Goal: Task Accomplishment & Management: Complete application form

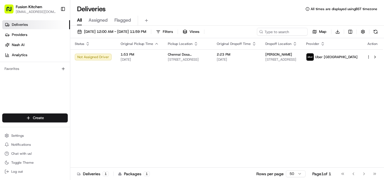
click at [64, 8] on button "Toggle Sidebar" at bounding box center [63, 9] width 10 height 10
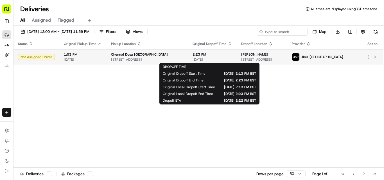
click at [192, 60] on span "[DATE]" at bounding box center [213, 59] width 40 height 4
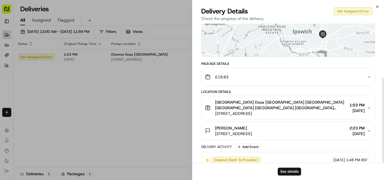
scroll to position [89, 0]
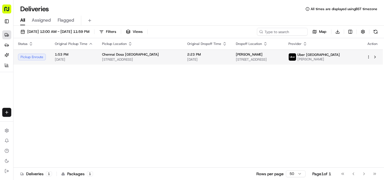
click at [134, 62] on span "[STREET_ADDRESS]" at bounding box center [140, 59] width 76 height 4
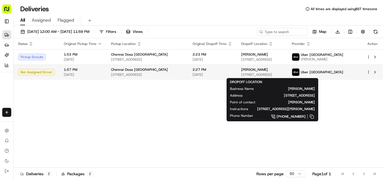
click at [192, 76] on span "[STREET_ADDRESS]" at bounding box center [262, 75] width 42 height 4
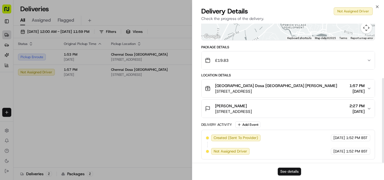
click at [192, 173] on button "See details" at bounding box center [289, 172] width 23 height 8
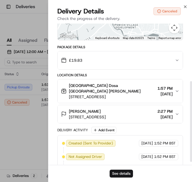
scroll to position [106, 0]
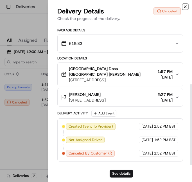
click at [186, 6] on icon "button" at bounding box center [185, 6] width 4 height 4
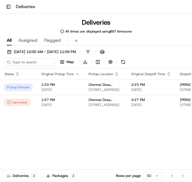
click at [79, 136] on div "Status Original Pickup Time Pickup Location Original Dropoff Time Dropoff Locat…" at bounding box center [148, 132] width 297 height 126
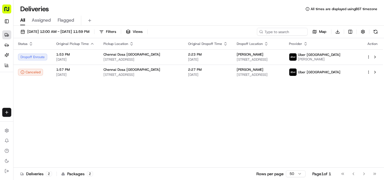
scroll to position [0, 0]
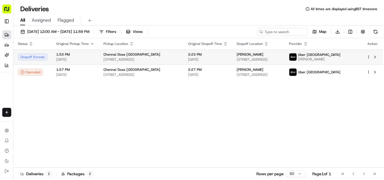
click at [116, 59] on span "[STREET_ADDRESS]" at bounding box center [141, 59] width 76 height 4
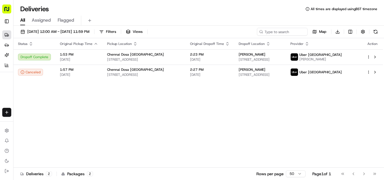
click at [29, 109] on div "Status Original Pickup Time Pickup Location Original Dropoff Time Dropoff Locat…" at bounding box center [197, 103] width 369 height 130
click at [6, 111] on html "Fusion Kitchen [EMAIL_ADDRESS][DOMAIN_NAME] Toggle Sidebar Deliveries Providers…" at bounding box center [192, 90] width 384 height 180
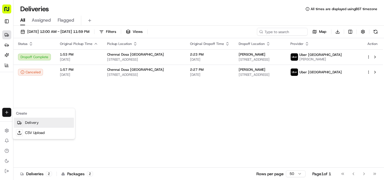
click at [43, 125] on link "Delivery" at bounding box center [44, 123] width 60 height 10
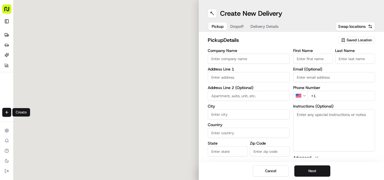
click at [192, 55] on input "Company Name" at bounding box center [249, 59] width 82 height 10
paste input "Amigo Derby"
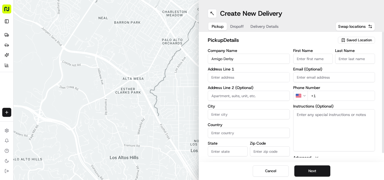
type input "Amigo Derby"
click at [192, 92] on input "+1" at bounding box center [342, 96] width 68 height 10
paste input "44 1332 231319"
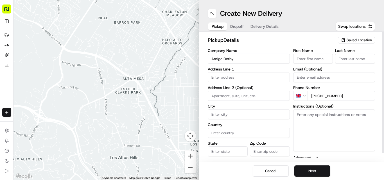
type input "[PHONE_NUMBER]"
click at [192, 127] on textarea "Instructions (Optional)" at bounding box center [334, 130] width 82 height 42
paste textarea "[PERSON_NAME]. [STREET_ADDRESS]"
click at [192, 115] on textarea "[PERSON_NAME]. [STREET_ADDRESS]" at bounding box center [334, 130] width 82 height 42
drag, startPoint x: 305, startPoint y: 115, endPoint x: 324, endPoint y: 116, distance: 18.9
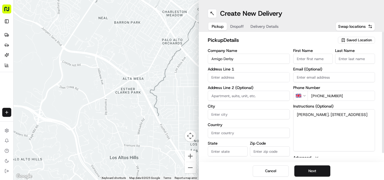
click at [192, 116] on textarea "[PERSON_NAME]. [STREET_ADDRESS]" at bounding box center [334, 130] width 82 height 42
type textarea ". [STREET_ADDRESS]"
click at [192, 58] on input "First Name" at bounding box center [313, 59] width 40 height 10
paste input "[PERSON_NAME]"
type input "[PERSON_NAME]"
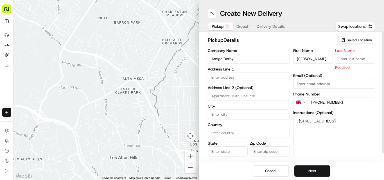
click at [192, 58] on input "Last Name" at bounding box center [355, 59] width 40 height 10
paste input "[PERSON_NAME]"
click at [192, 55] on input "[PERSON_NAME]" at bounding box center [355, 59] width 40 height 10
type input "[PERSON_NAME]"
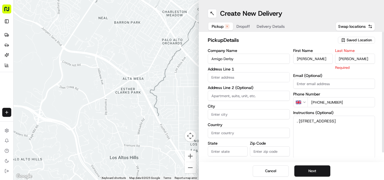
click at [192, 55] on input "[PERSON_NAME]" at bounding box center [313, 59] width 40 height 10
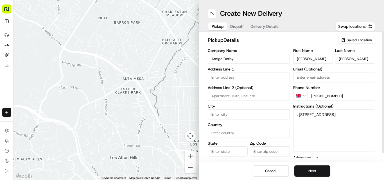
click at [192, 55] on input "[PERSON_NAME]" at bounding box center [313, 59] width 40 height 10
type input "Rohanthan"
click at [192, 113] on textarea ". [STREET_ADDRESS]" at bounding box center [334, 130] width 82 height 42
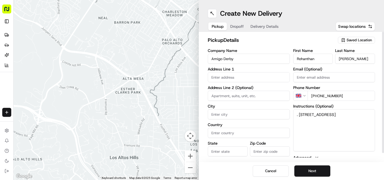
drag, startPoint x: 302, startPoint y: 114, endPoint x: 353, endPoint y: 129, distance: 53.2
click at [192, 129] on textarea ". [STREET_ADDRESS]" at bounding box center [334, 130] width 82 height 42
click at [192, 81] on input "text" at bounding box center [249, 77] width 82 height 10
paste input "[STREET_ADDRESS]"
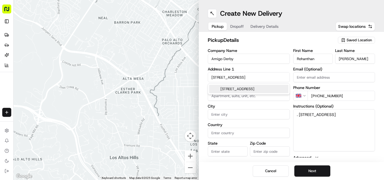
click at [192, 89] on div "[STREET_ADDRESS]" at bounding box center [248, 89] width 79 height 8
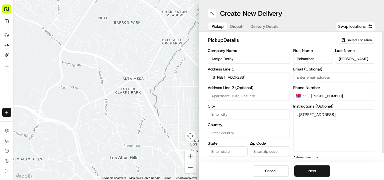
type input "[STREET_ADDRESS]"
type input "[GEOGRAPHIC_DATA]"
type input "DE1 2SN"
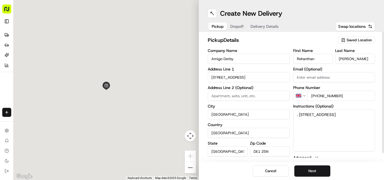
type input "[STREET_ADDRESS]"
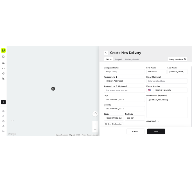
scroll to position [9, 0]
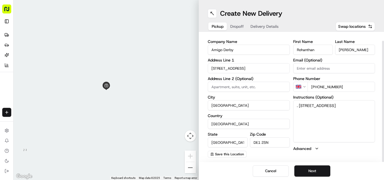
drag, startPoint x: 318, startPoint y: 110, endPoint x: 353, endPoint y: 120, distance: 36.3
click at [192, 120] on textarea ". [STREET_ADDRESS]" at bounding box center [334, 121] width 82 height 42
click at [192, 172] on button "Next" at bounding box center [312, 171] width 36 height 11
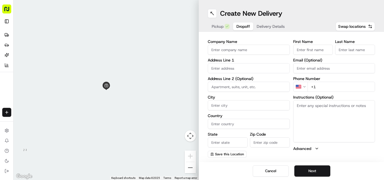
click at [119, 60] on div at bounding box center [105, 90] width 185 height 180
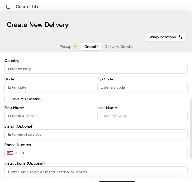
scroll to position [93, 0]
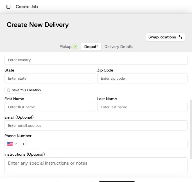
click at [40, 110] on input "First Name" at bounding box center [49, 107] width 91 height 10
type input "[PERSON_NAME]"
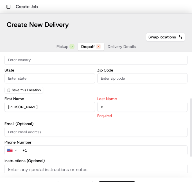
type input "B"
click at [11, 151] on html "Toggle Sidebar Create Job ← Move left → Move right ↑ Move up ↓ Move down + Zoom…" at bounding box center [96, 91] width 192 height 182
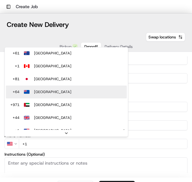
scroll to position [0, 0]
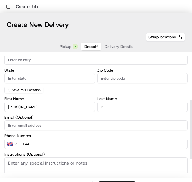
click at [51, 142] on input "+44" at bounding box center [103, 144] width 169 height 10
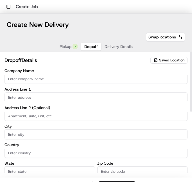
type input "[PHONE_NUMBER]"
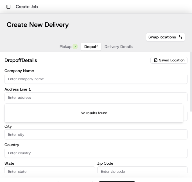
click at [47, 99] on input "text" at bounding box center [95, 97] width 183 height 10
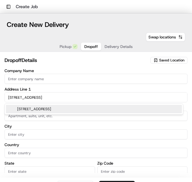
click at [58, 109] on div "[STREET_ADDRESS]" at bounding box center [94, 109] width 176 height 8
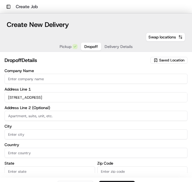
type input "[STREET_ADDRESS]"
type input "[GEOGRAPHIC_DATA]"
type input "DE22 3NU"
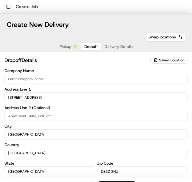
type input "[STREET_ADDRESS]"
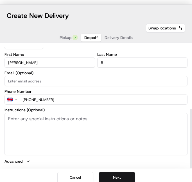
scroll to position [13, 0]
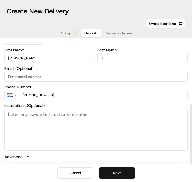
click at [110, 175] on button "Next" at bounding box center [117, 173] width 36 height 11
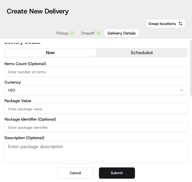
scroll to position [4, 0]
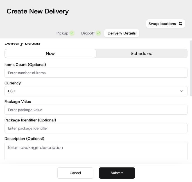
click at [31, 86] on div "Currency USD" at bounding box center [95, 88] width 183 height 15
click at [31, 90] on html "Toggle Sidebar Create Job ← Move left → Move right ↑ Move up ↓ Move down + Zoom…" at bounding box center [96, 91] width 192 height 182
click at [28, 111] on input "Package Value" at bounding box center [95, 110] width 183 height 10
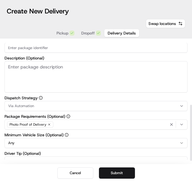
scroll to position [145, 0]
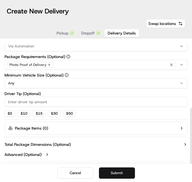
type input "18.49"
click at [112, 175] on button "Submit" at bounding box center [117, 173] width 36 height 11
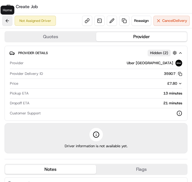
click at [7, 24] on button at bounding box center [7, 21] width 10 height 10
